Goal: Transaction & Acquisition: Purchase product/service

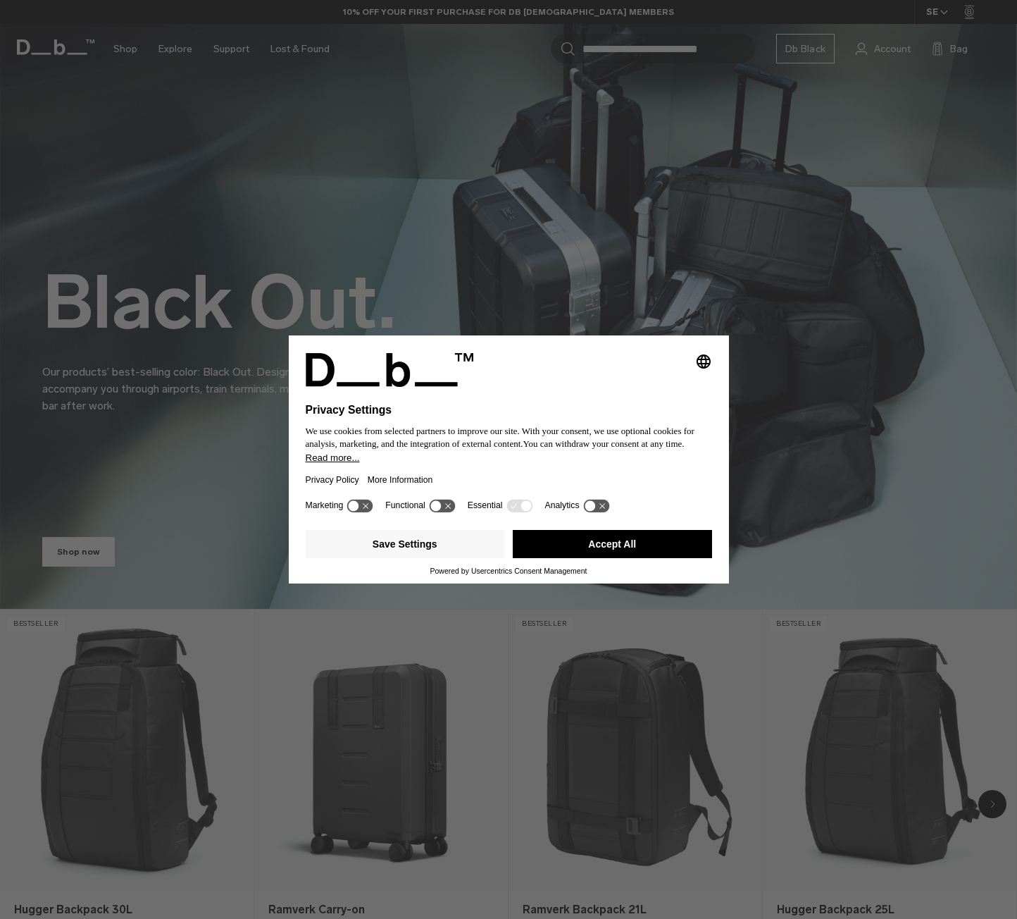
click at [642, 549] on button "Accept All" at bounding box center [612, 544] width 199 height 28
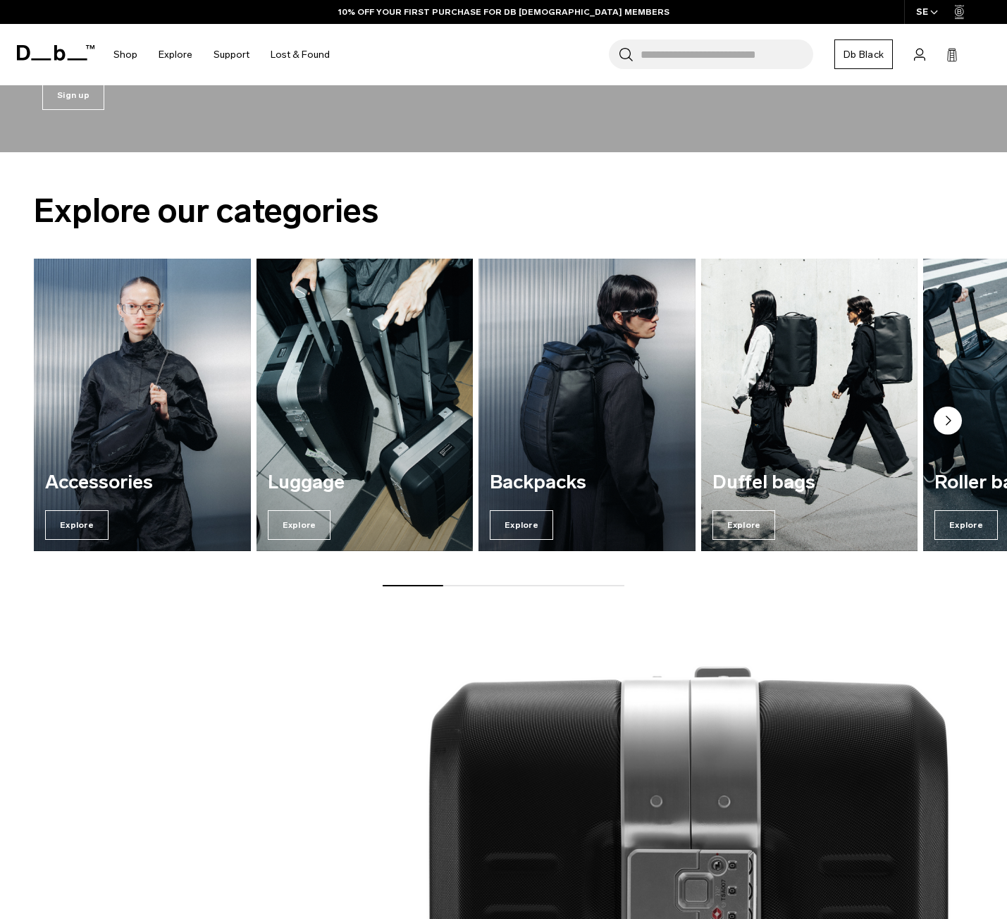
scroll to position [1409, 0]
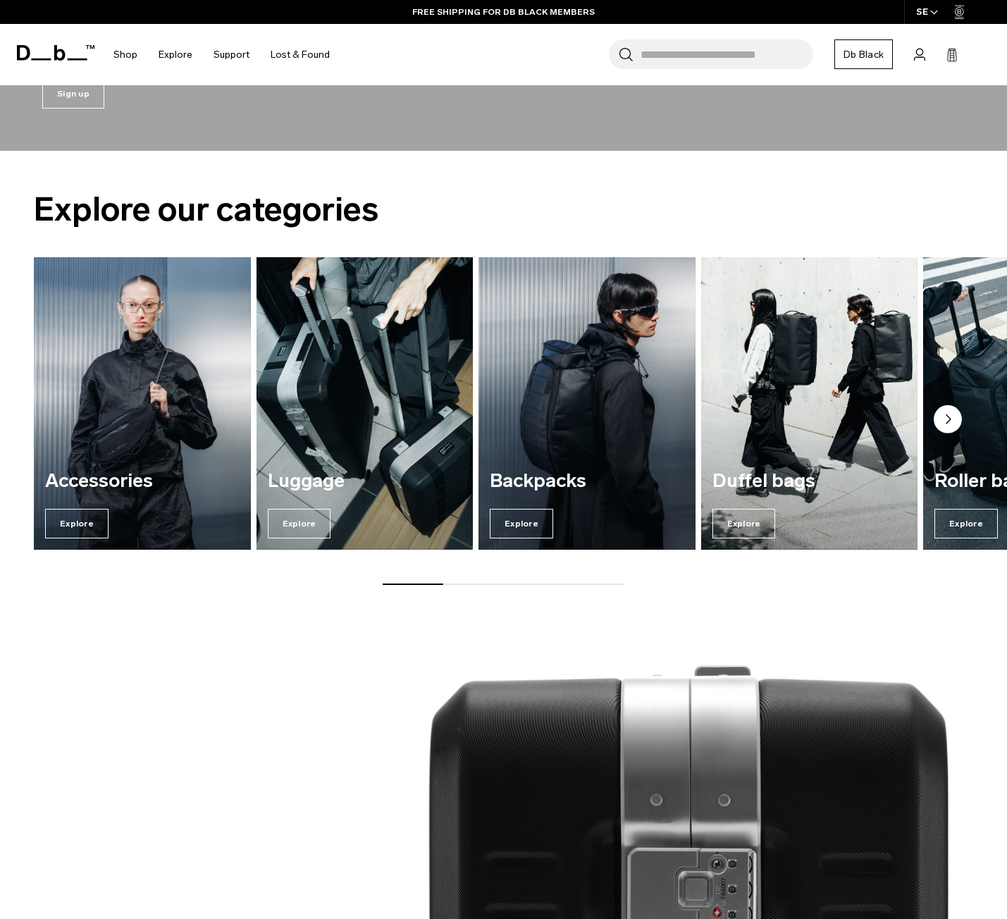
click at [941, 414] on circle "Next slide" at bounding box center [947, 419] width 28 height 28
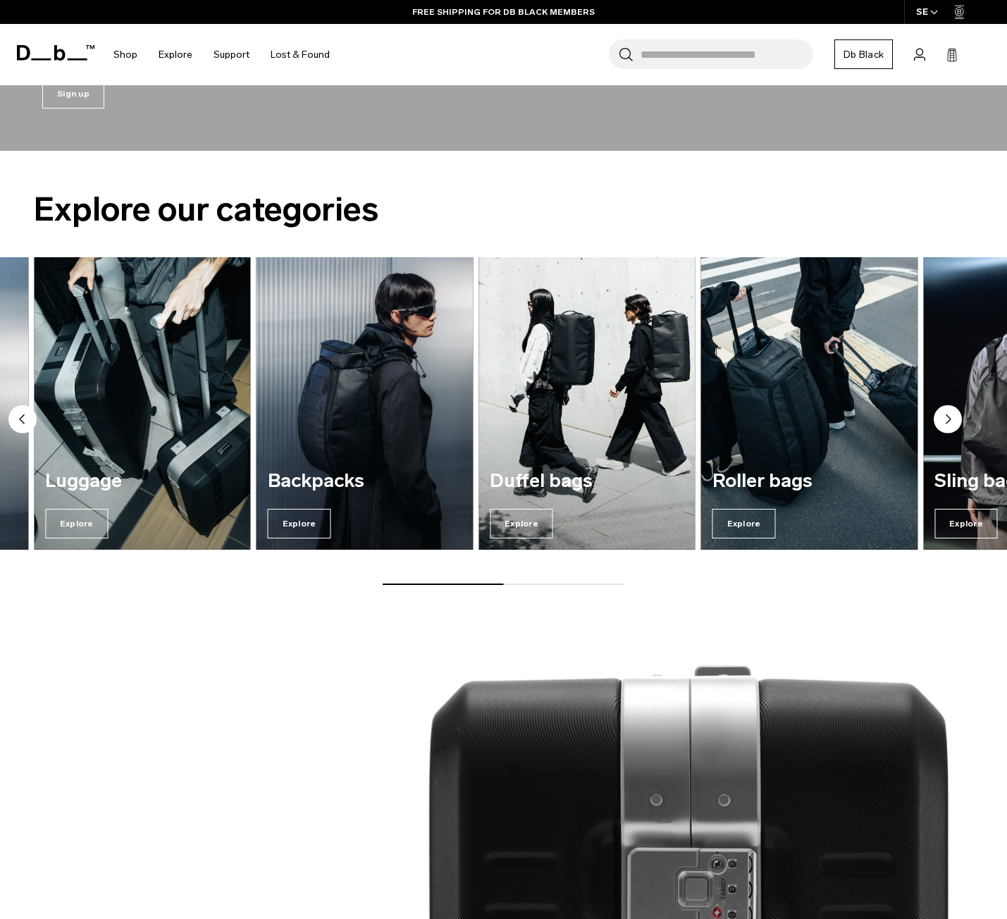
click at [941, 414] on circle "Next slide" at bounding box center [947, 419] width 28 height 28
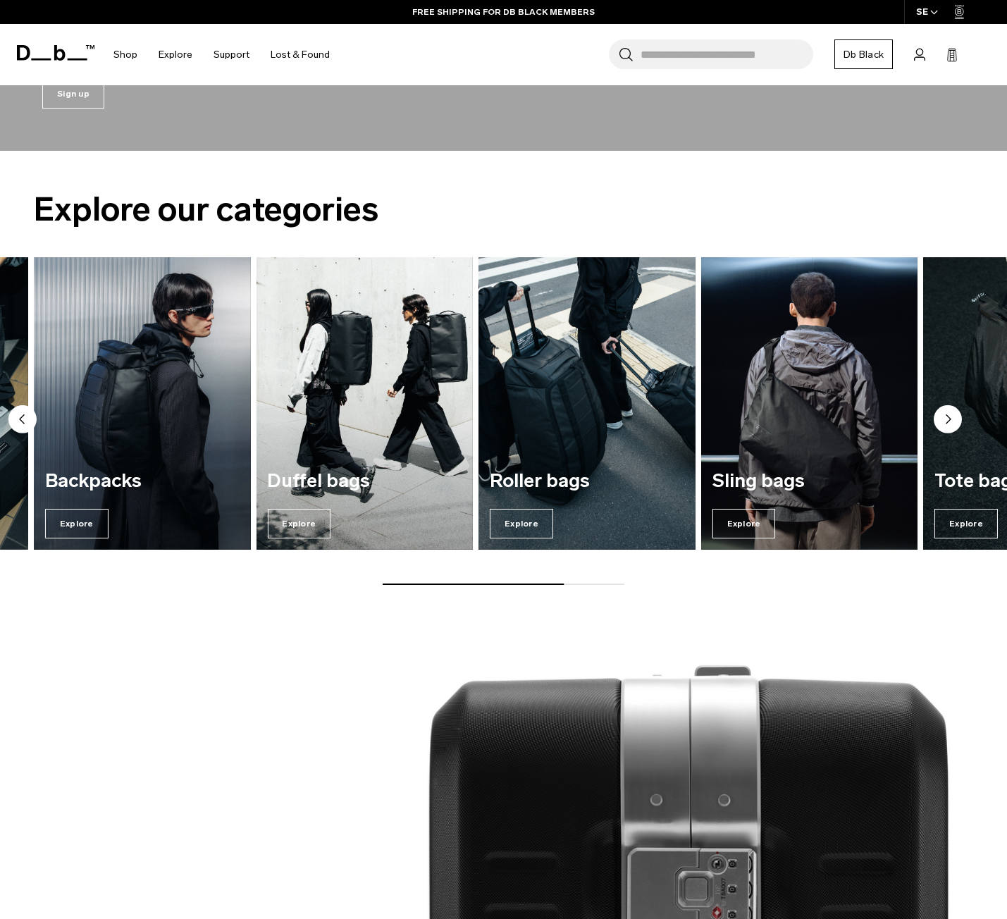
click at [956, 422] on circle "Next slide" at bounding box center [947, 419] width 28 height 28
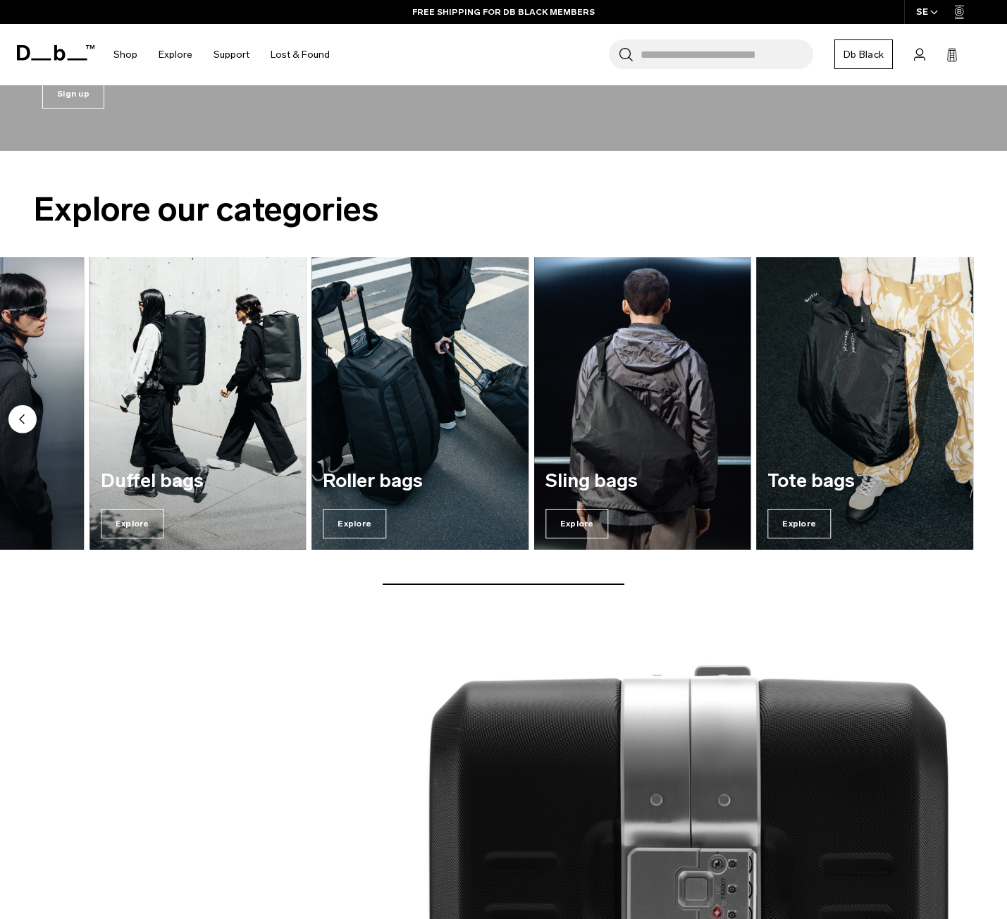
click at [692, 391] on img "6 / 7" at bounding box center [641, 404] width 223 height 302
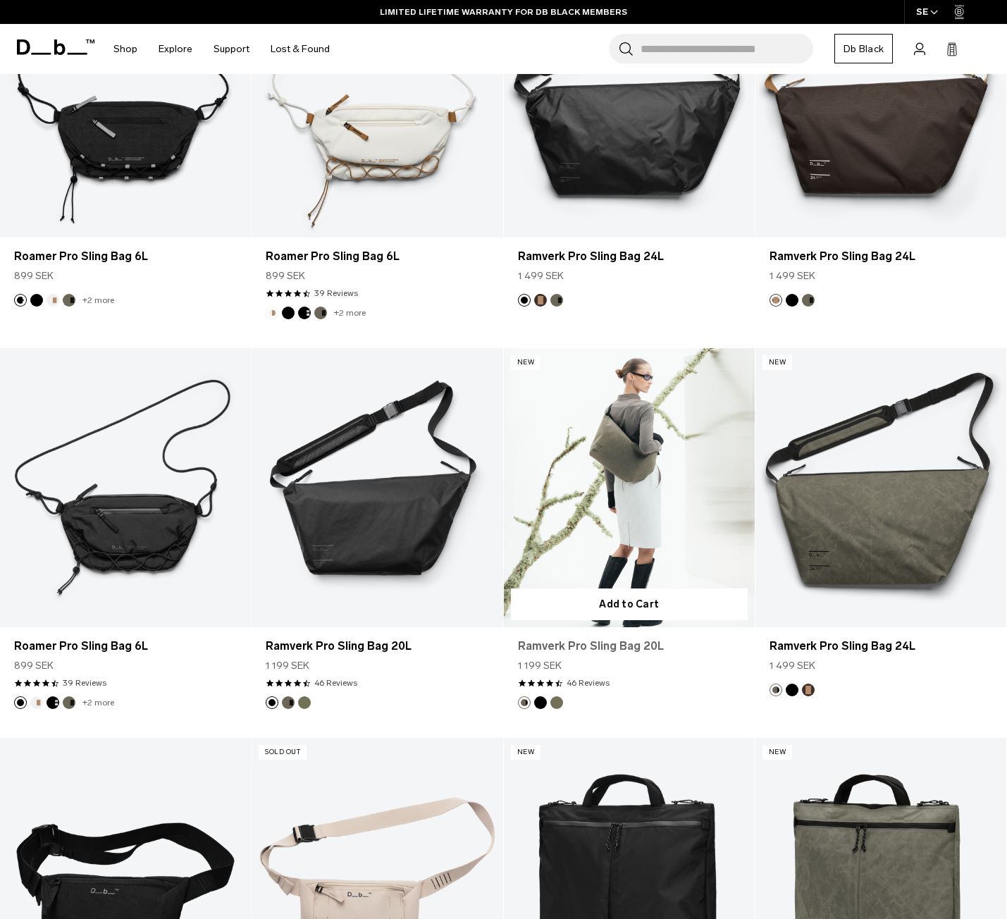
scroll to position [352, 0]
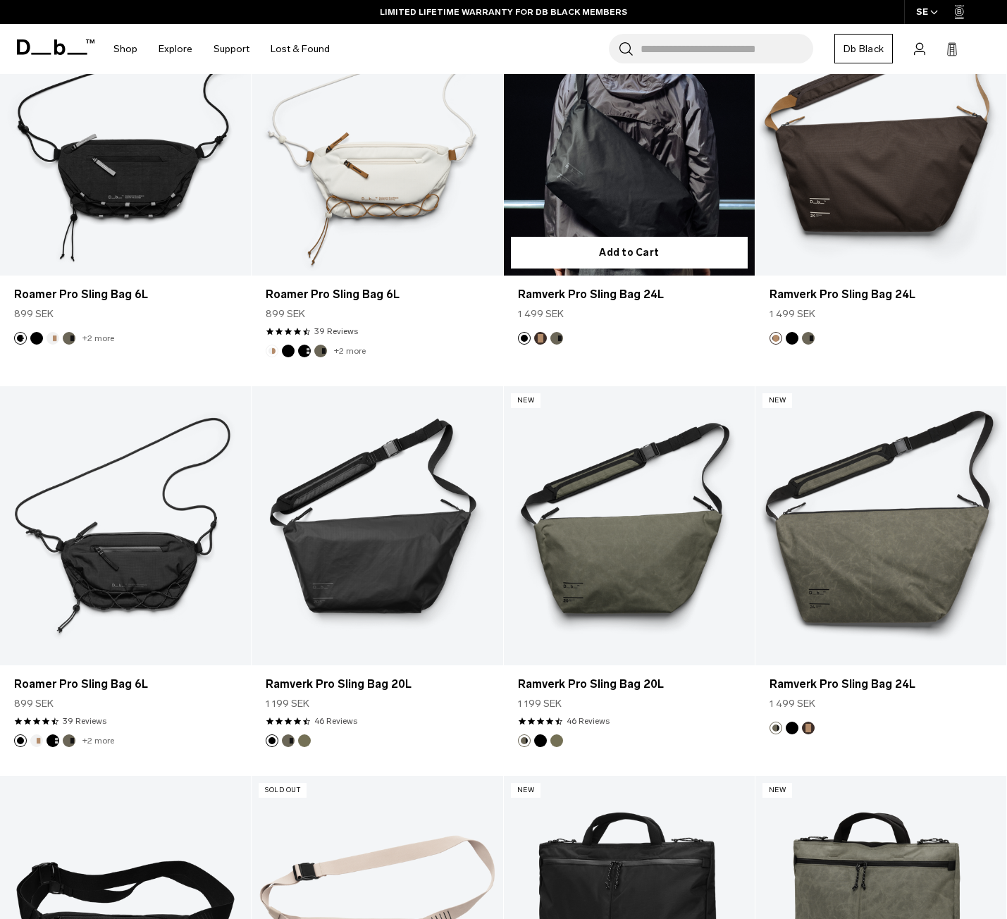
click at [600, 198] on link "Ramverk Pro Sling Bag 24L" at bounding box center [629, 135] width 251 height 279
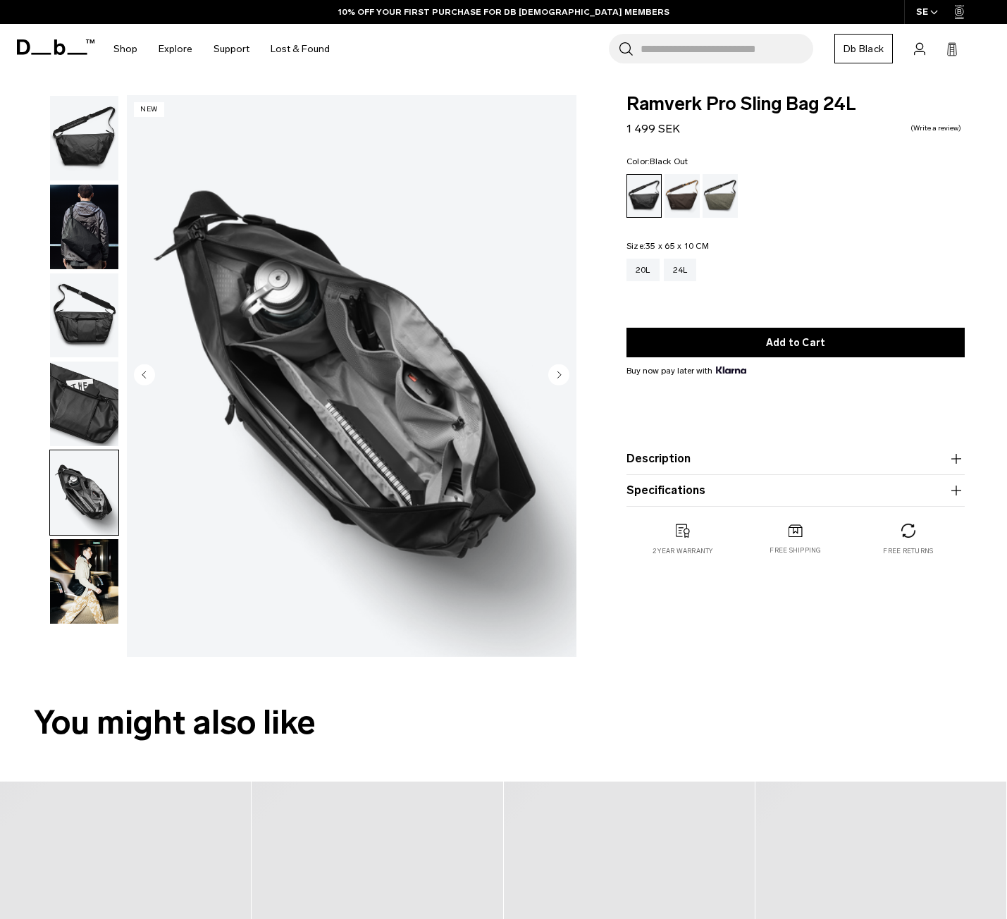
click at [76, 326] on img "button" at bounding box center [84, 315] width 68 height 85
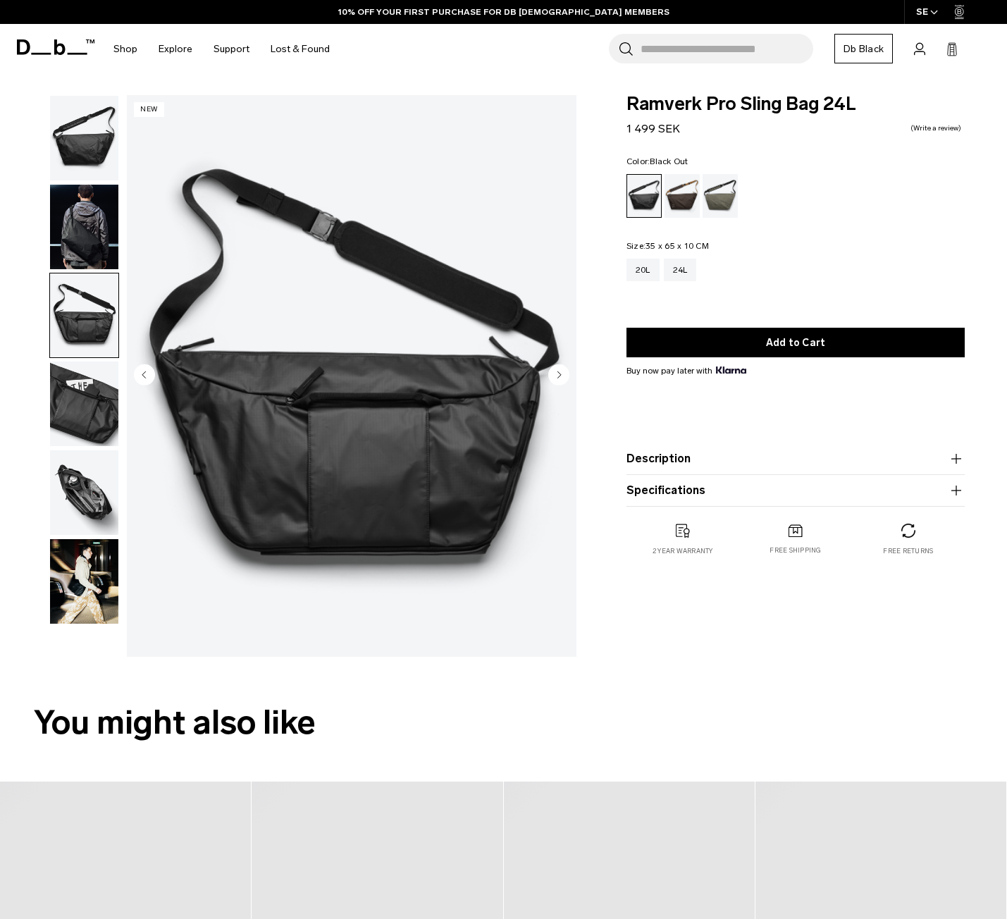
drag, startPoint x: 87, startPoint y: 238, endPoint x: 89, endPoint y: 211, distance: 26.9
click at [87, 237] on img "button" at bounding box center [84, 227] width 68 height 85
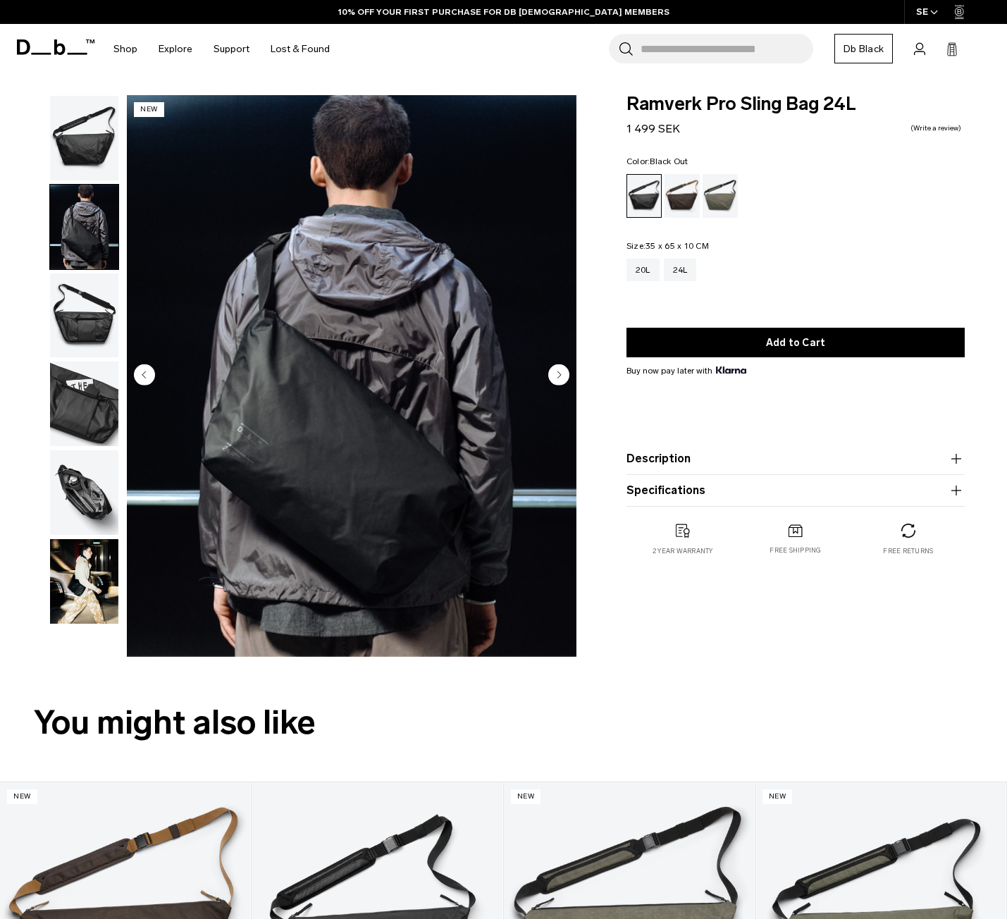
click at [90, 156] on img "button" at bounding box center [84, 138] width 68 height 85
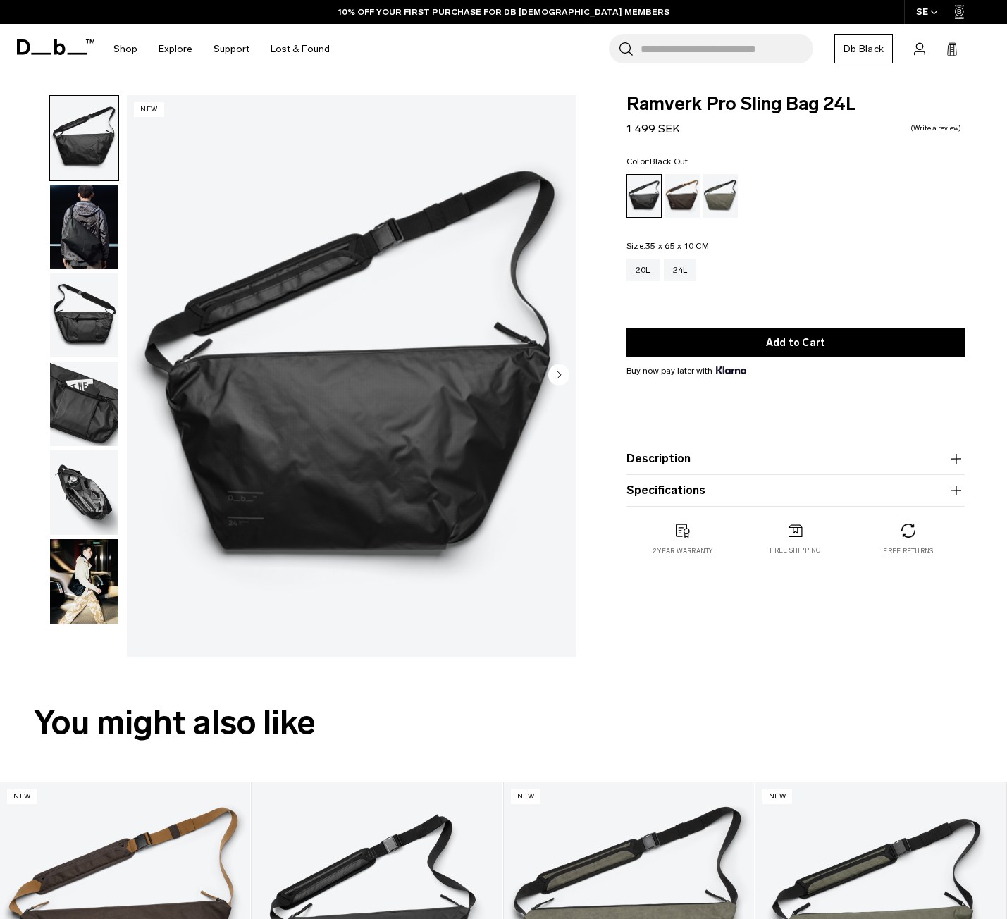
click at [63, 574] on img "button" at bounding box center [84, 581] width 68 height 85
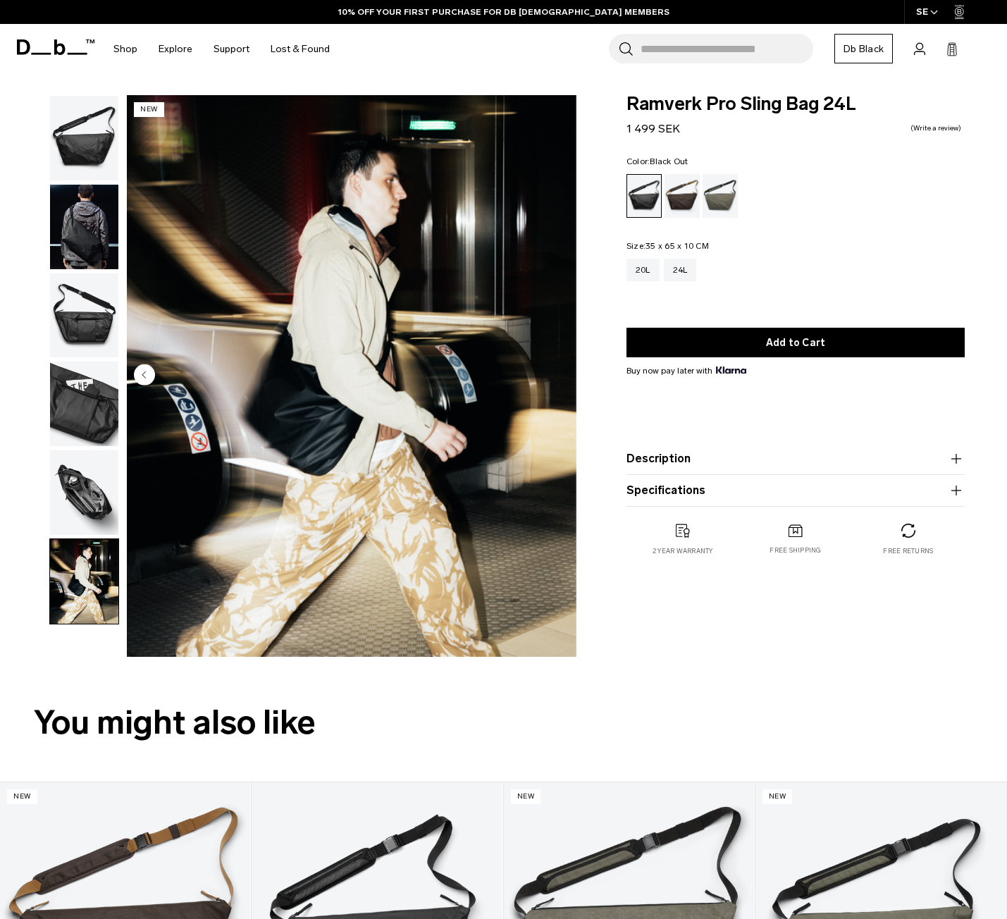
click at [65, 406] on img "button" at bounding box center [84, 403] width 68 height 85
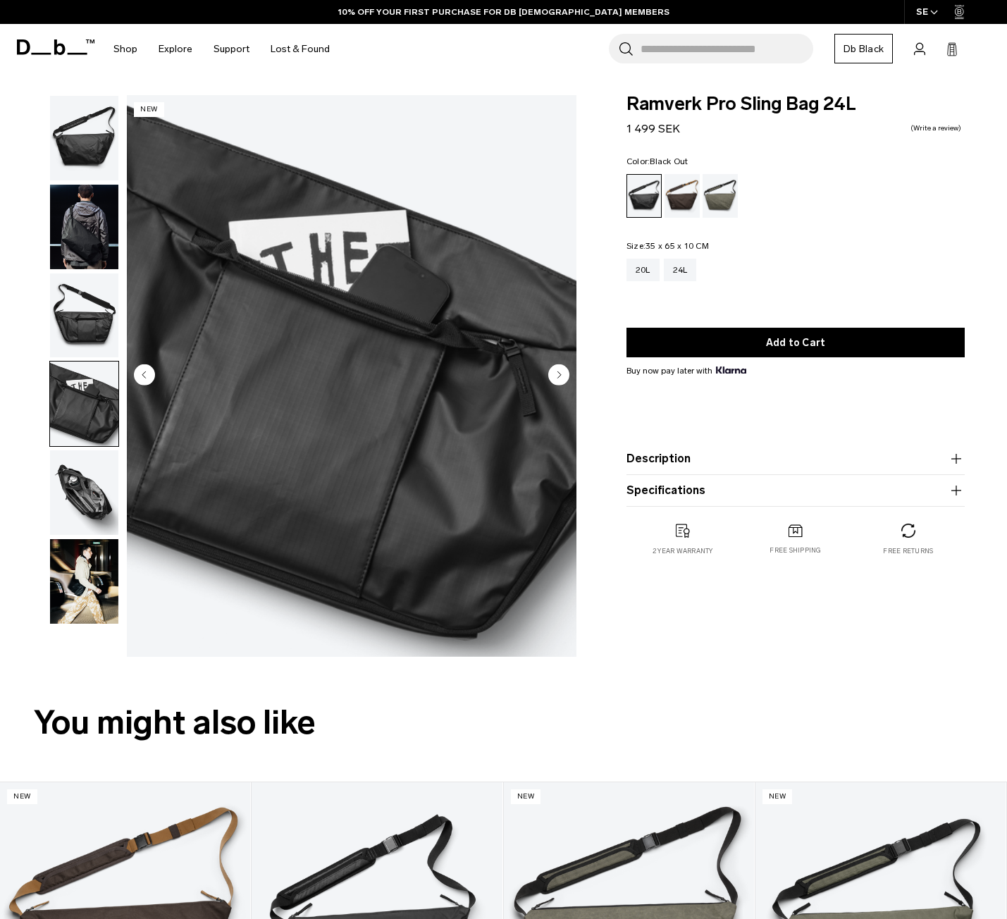
click at [929, 266] on div "20L 24L" at bounding box center [795, 270] width 338 height 23
click at [110, 225] on img "button" at bounding box center [84, 227] width 68 height 85
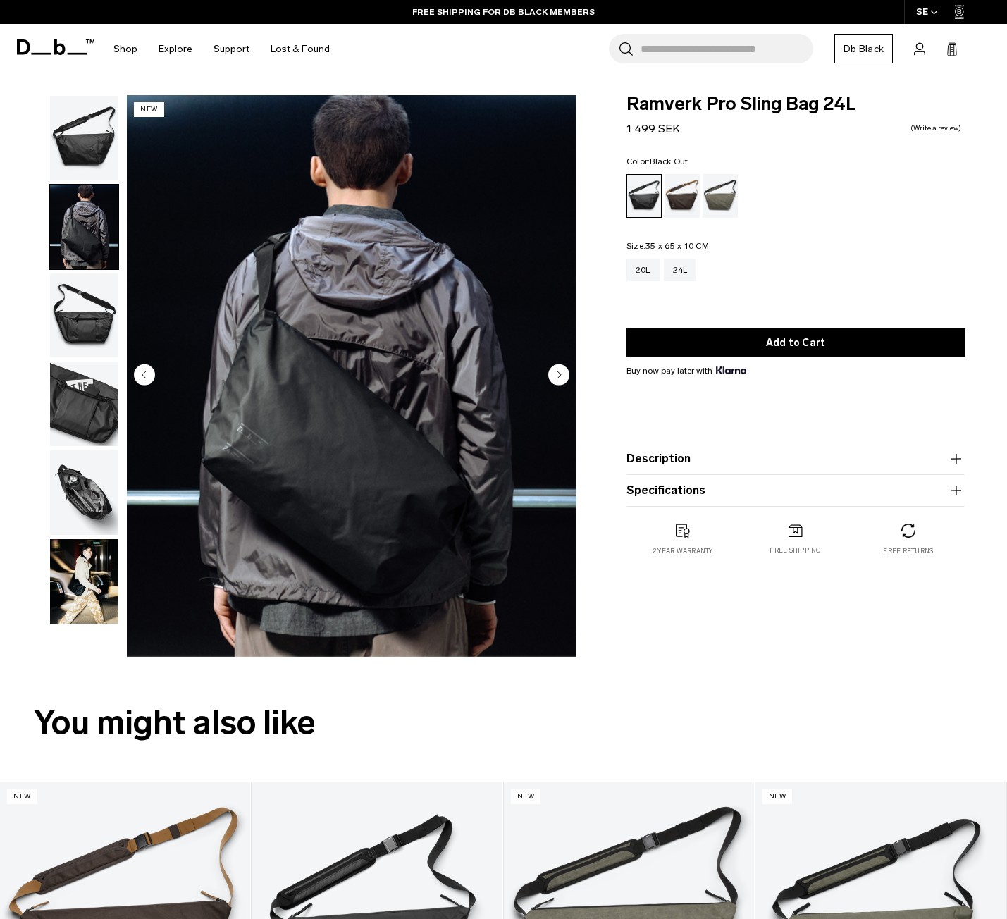
click at [80, 578] on img "button" at bounding box center [84, 581] width 68 height 85
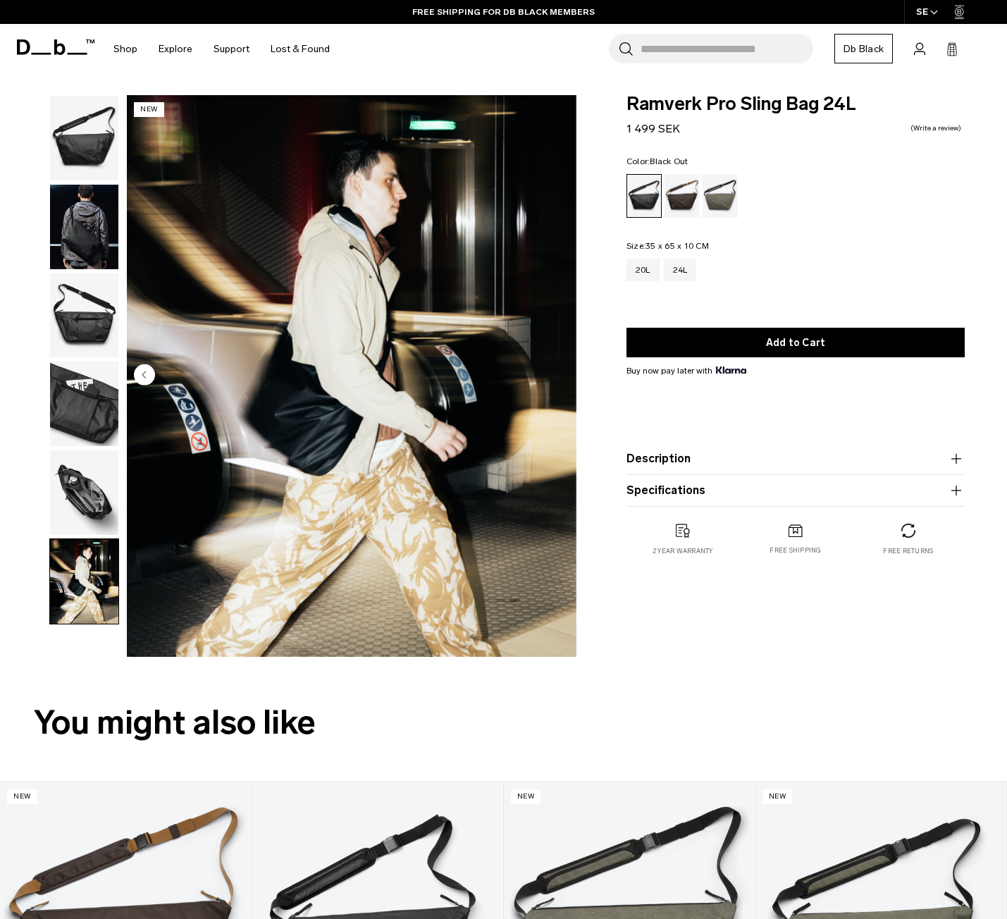
click at [99, 566] on img "button" at bounding box center [84, 581] width 68 height 85
click at [92, 533] on img "button" at bounding box center [84, 492] width 68 height 85
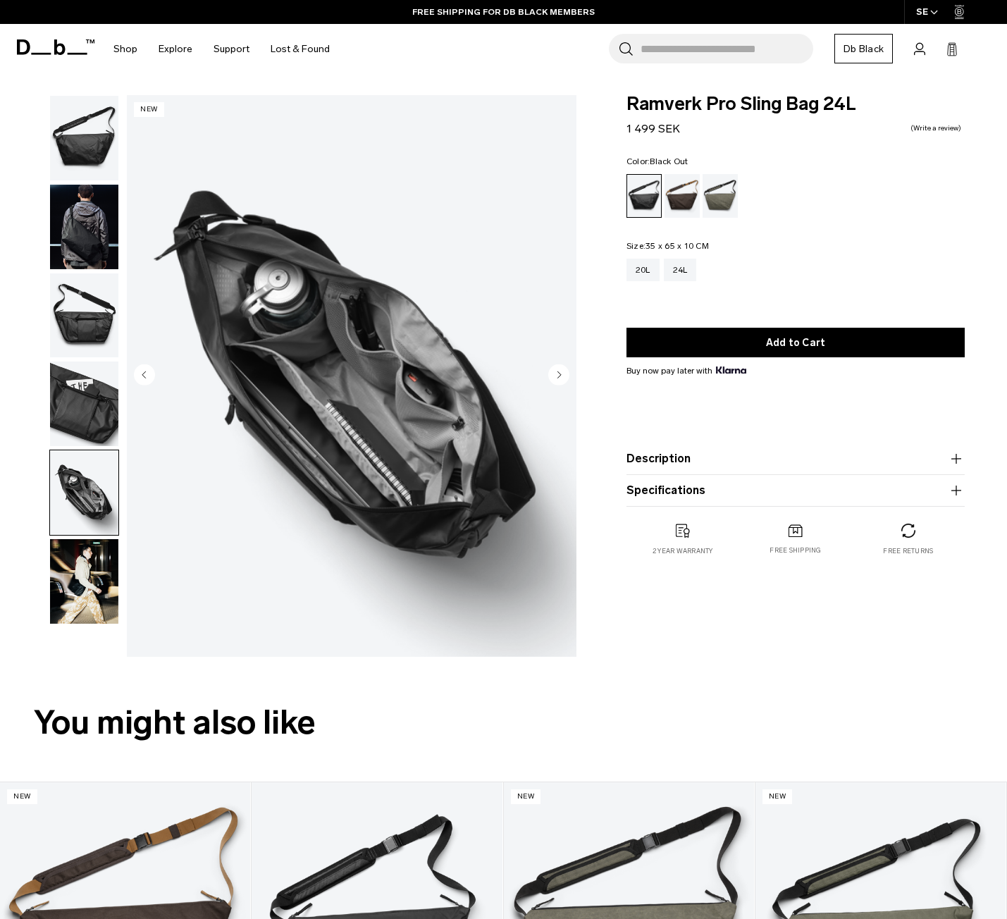
click at [93, 471] on img "button" at bounding box center [84, 492] width 68 height 85
click at [95, 352] on img "button" at bounding box center [84, 315] width 68 height 85
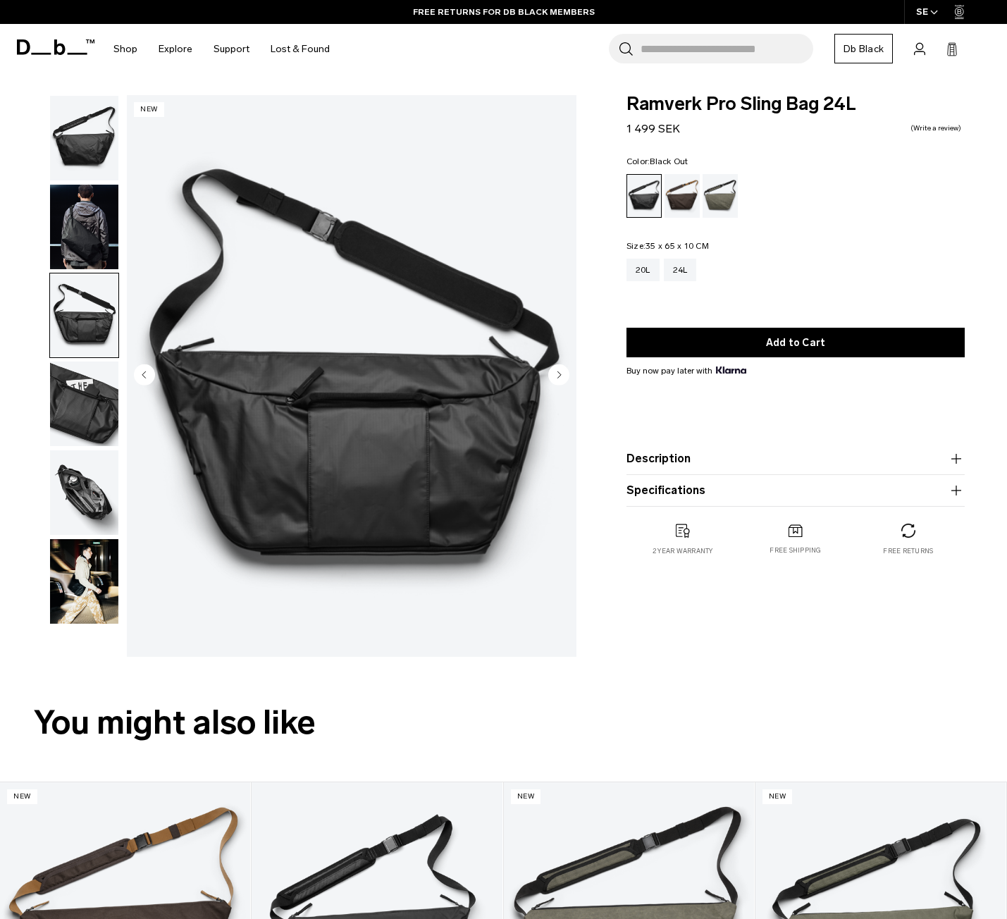
click at [559, 371] on circle "Next slide" at bounding box center [558, 374] width 21 height 21
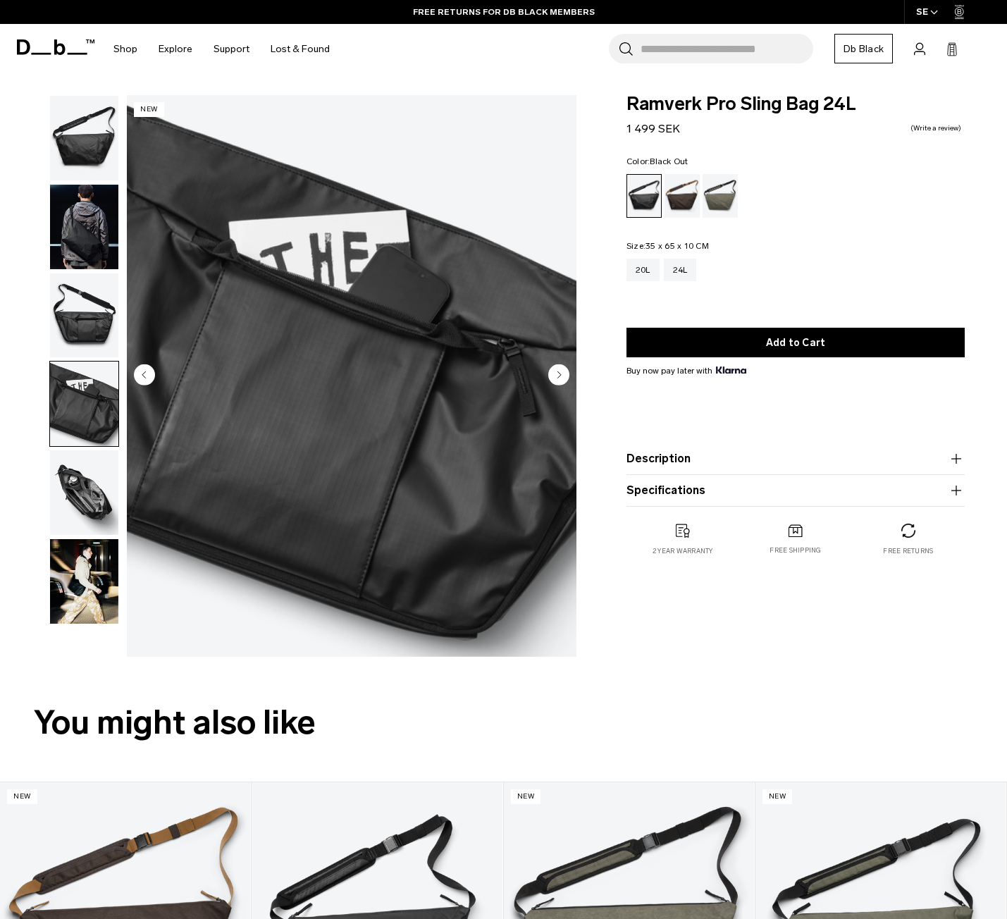
click at [559, 372] on icon "Next slide" at bounding box center [558, 374] width 21 height 21
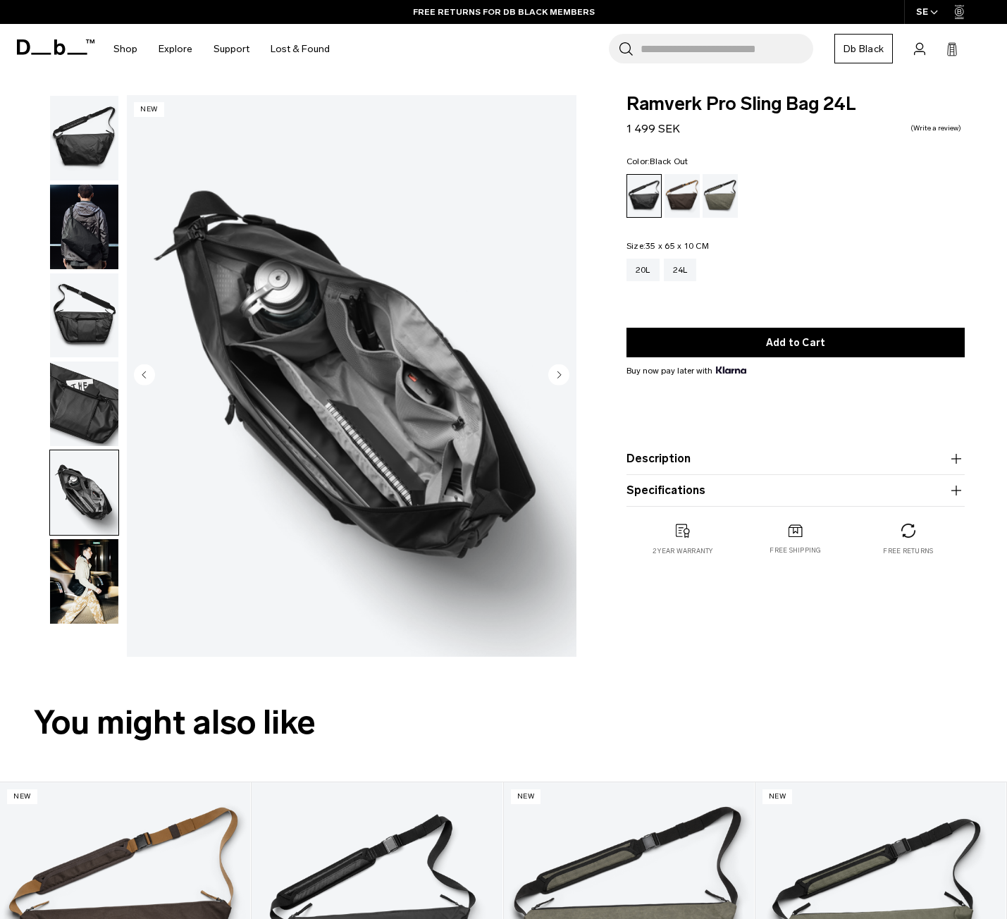
click at [559, 372] on icon "Next slide" at bounding box center [559, 374] width 4 height 6
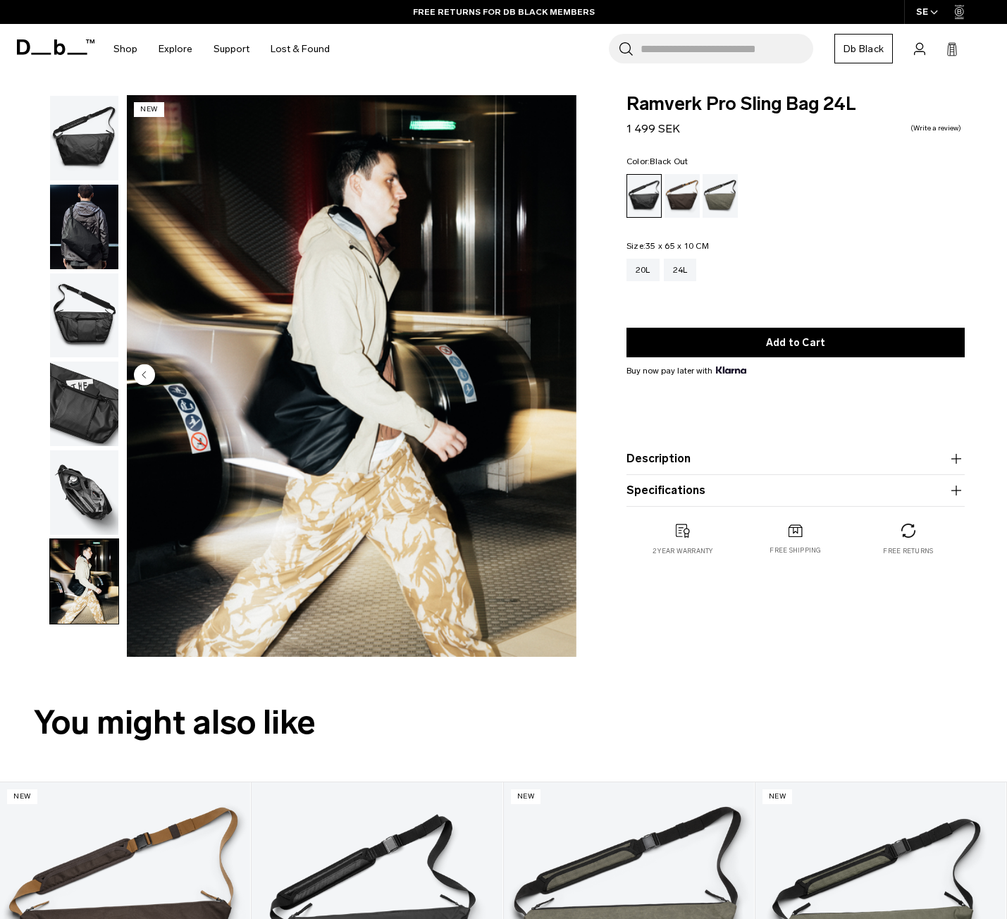
click at [559, 372] on div "06 / 06 New" at bounding box center [351, 375] width 449 height 561
click at [79, 148] on img "button" at bounding box center [84, 138] width 68 height 85
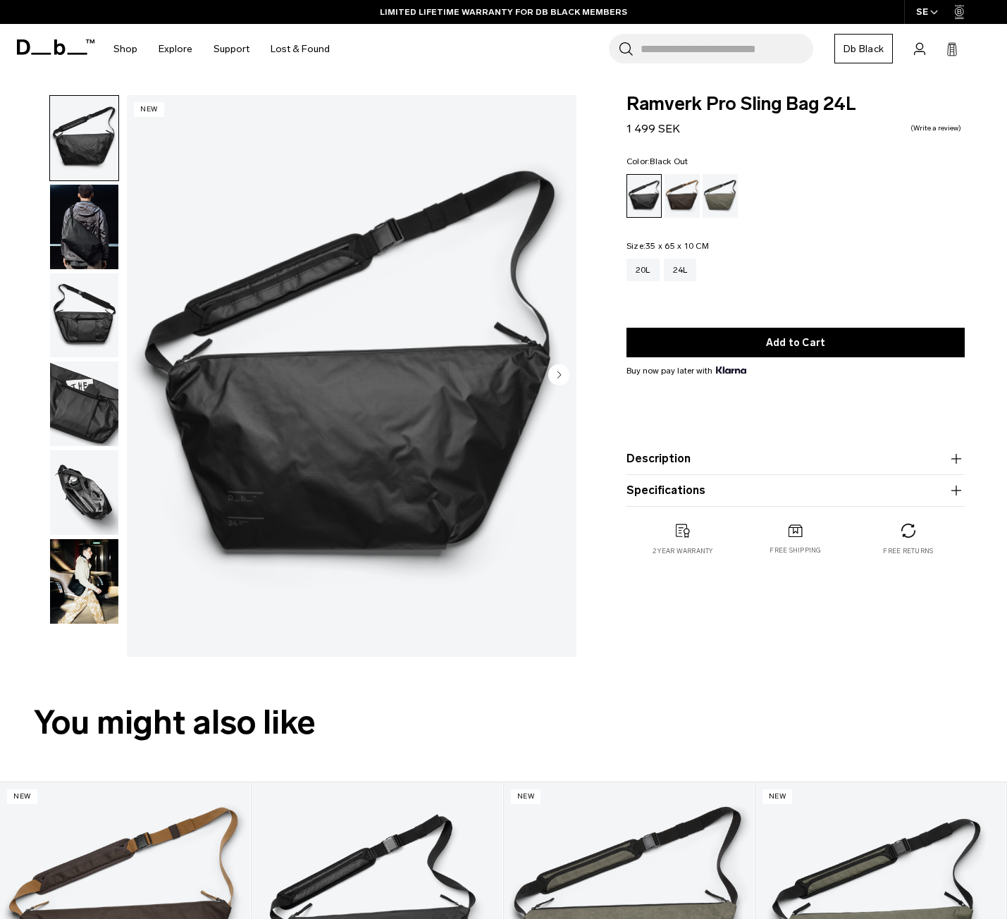
click at [106, 235] on img "button" at bounding box center [84, 227] width 68 height 85
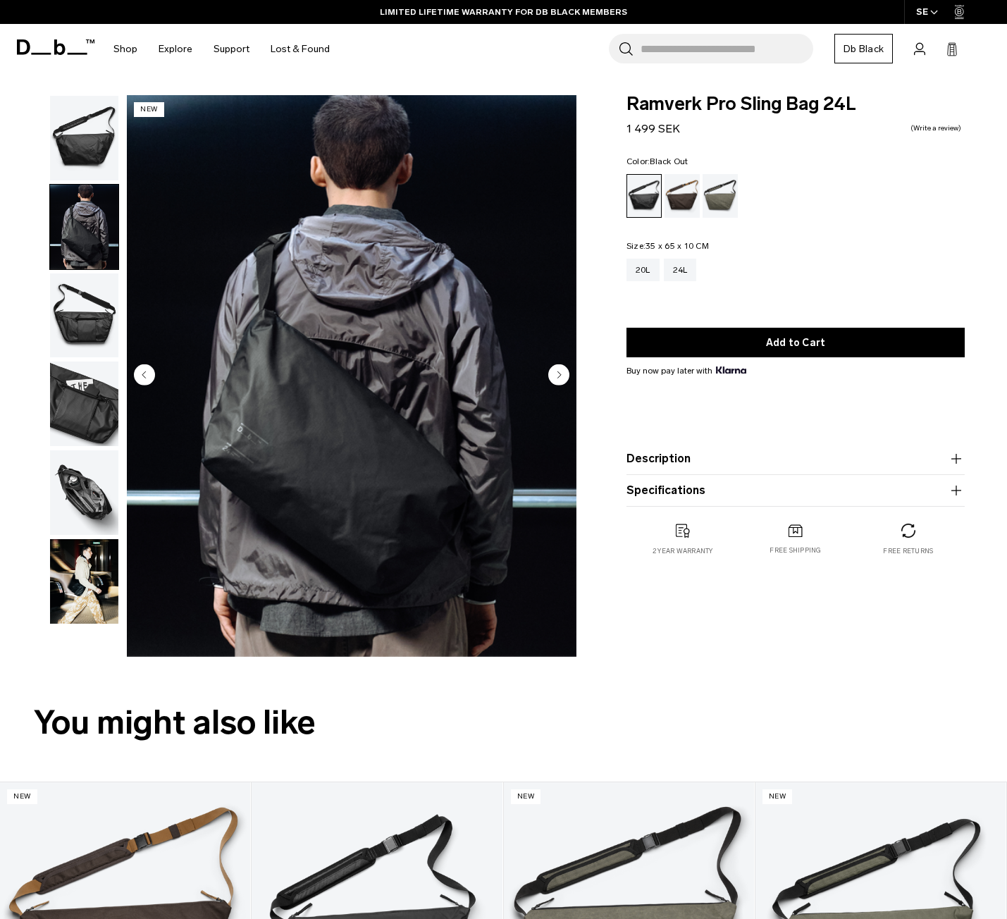
click at [89, 337] on img "button" at bounding box center [84, 315] width 68 height 85
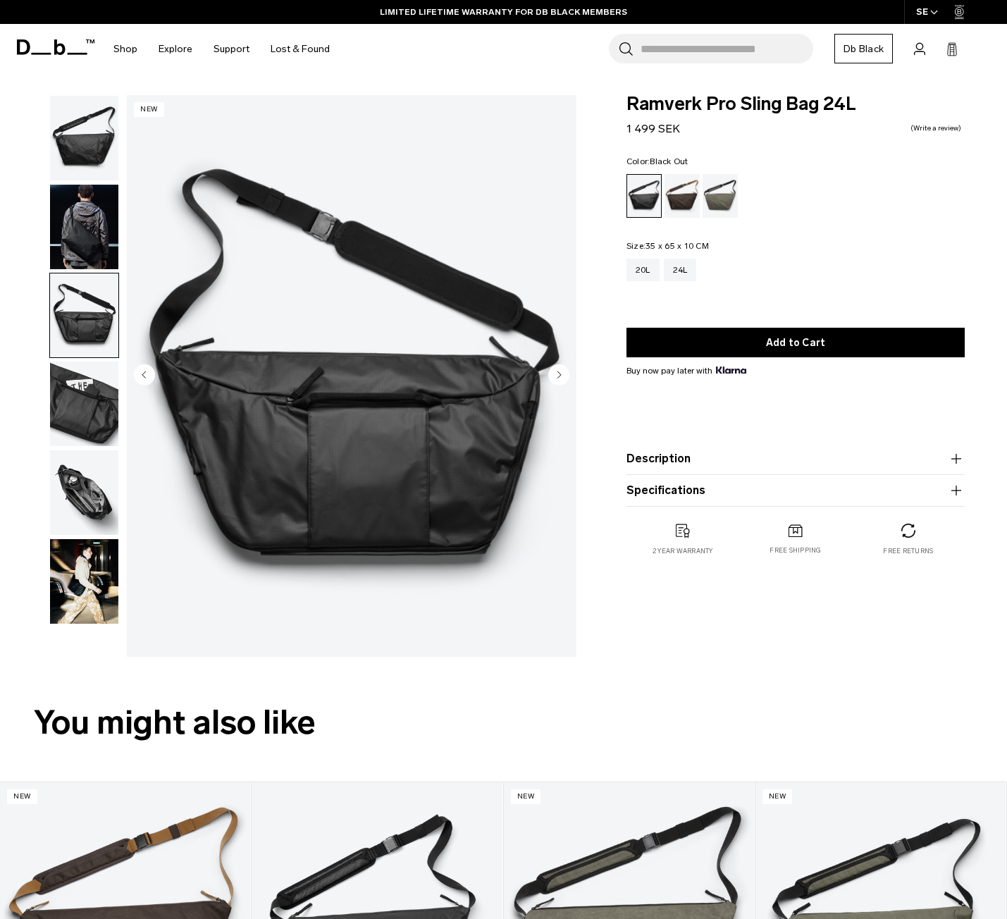
click at [79, 426] on img "button" at bounding box center [84, 403] width 68 height 85
